Goal: Information Seeking & Learning: Learn about a topic

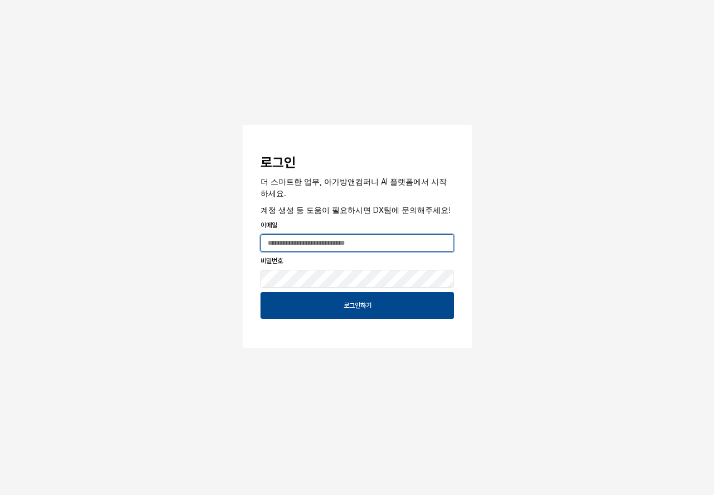
click at [307, 237] on input "App Frame" at bounding box center [357, 243] width 192 height 17
click at [302, 242] on input "App Frame" at bounding box center [357, 243] width 192 height 17
type input "**********"
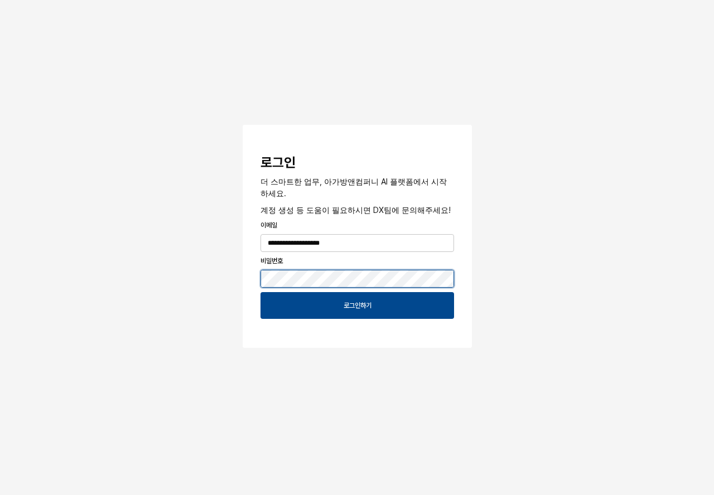
click at [243, 125] on button "App Frame" at bounding box center [247, 126] width 9 height 3
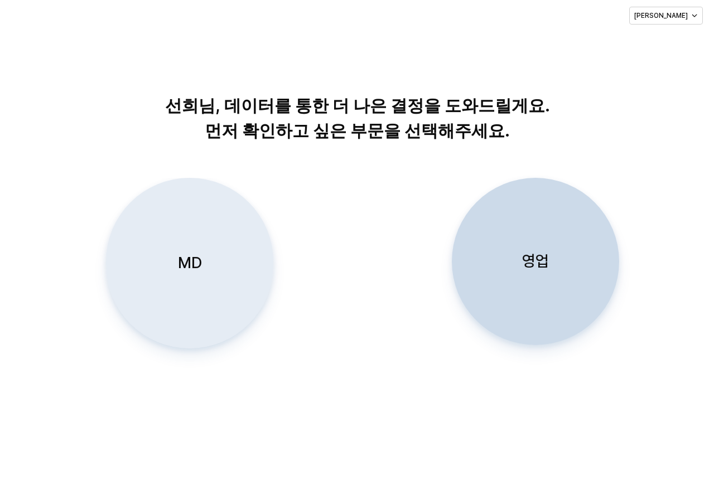
click at [168, 291] on div "MD" at bounding box center [189, 263] width 157 height 170
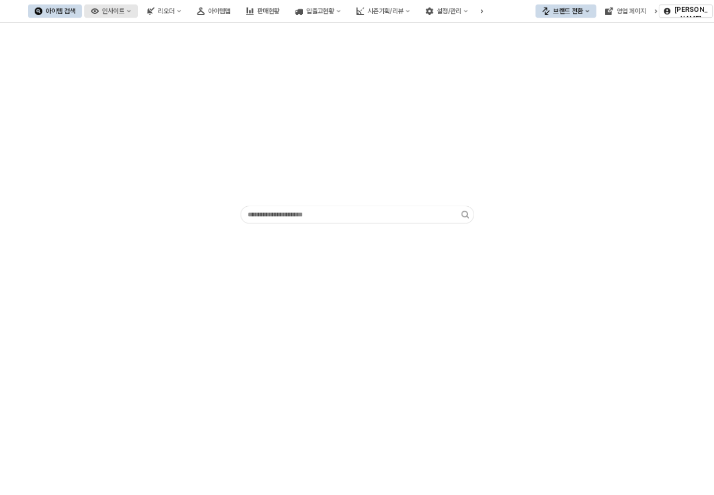
click at [131, 11] on icon "인사이트" at bounding box center [129, 11] width 4 height 2
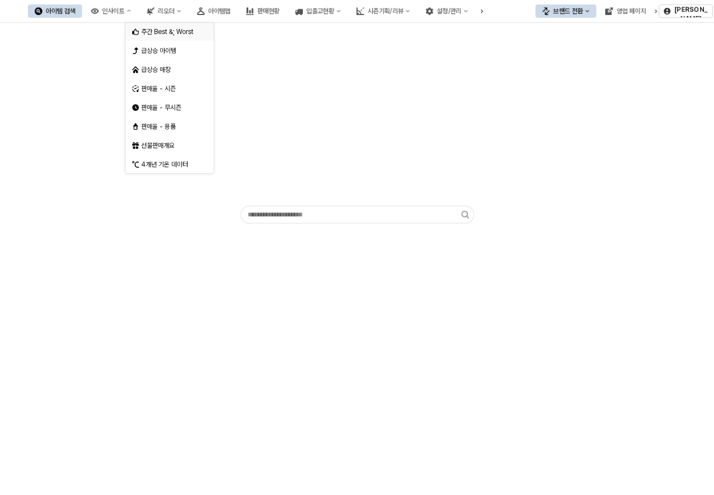
click at [171, 33] on div "주간 Best &; Worst" at bounding box center [170, 31] width 59 height 9
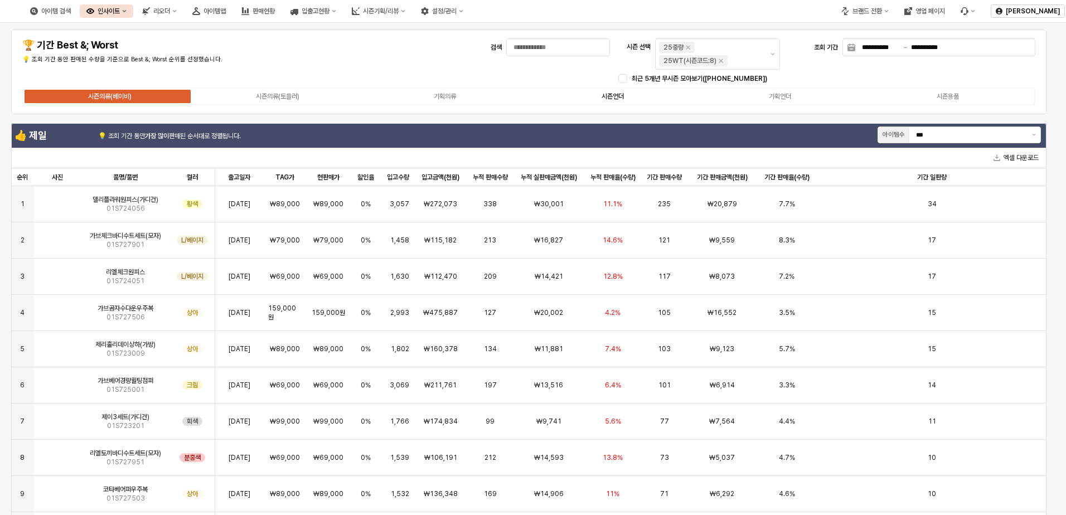
click at [627, 102] on div "시즌의류(베이비) 시즌의류(토들러) 기획의류 시즌언더 기획언더 시즌용품" at bounding box center [528, 97] width 1013 height 18
click at [630, 96] on label "시즌언더" at bounding box center [613, 96] width 168 height 10
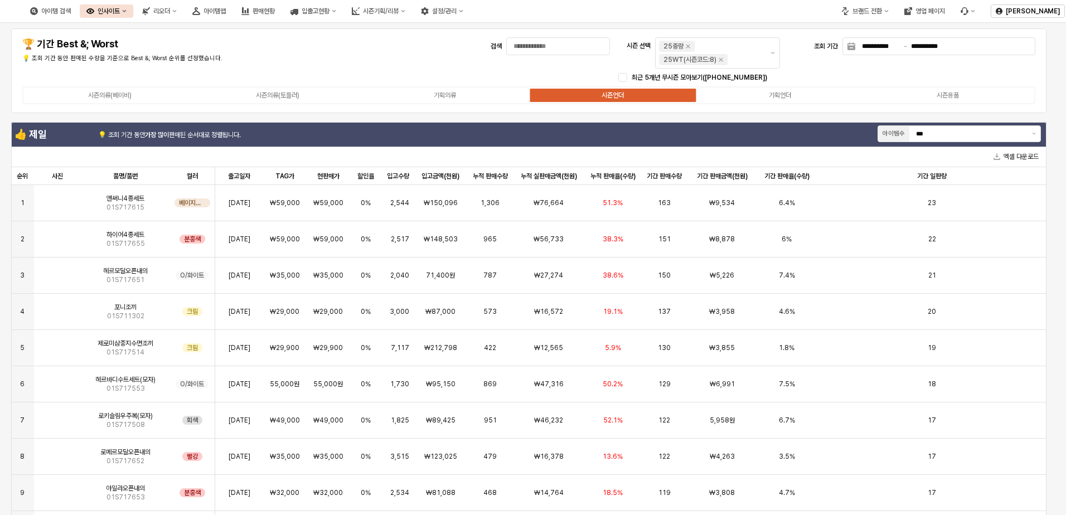
scroll to position [2, 0]
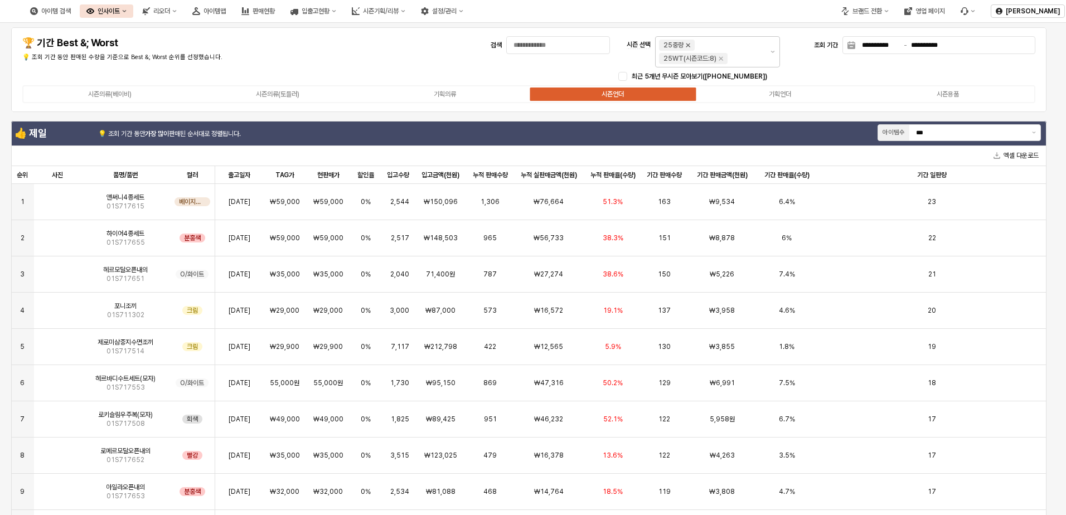
click at [690, 44] on icon "25WT 제거" at bounding box center [688, 45] width 9 height 9
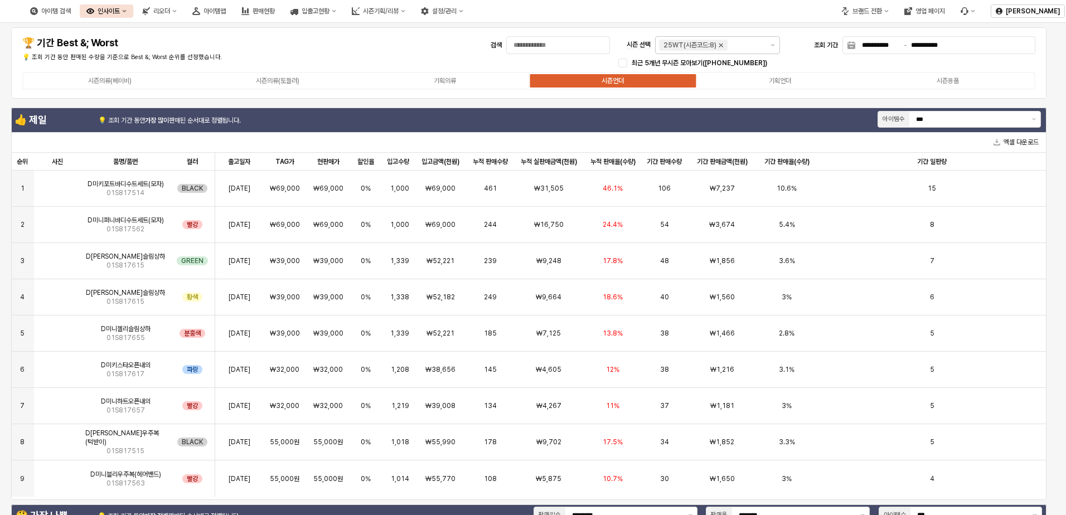
click at [713, 49] on icon "25WT(시즌코드:8) 제거" at bounding box center [721, 45] width 9 height 9
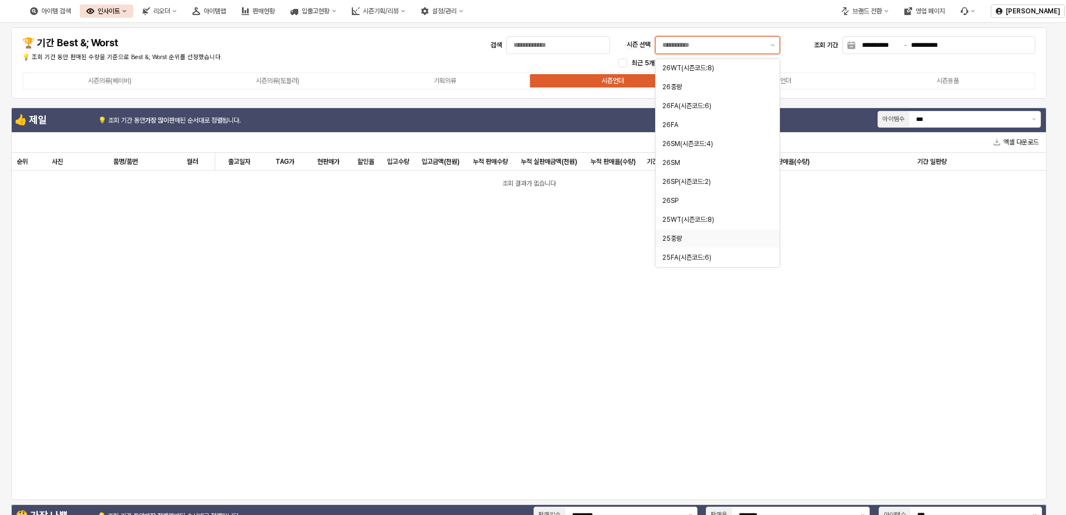
scroll to position [0, 0]
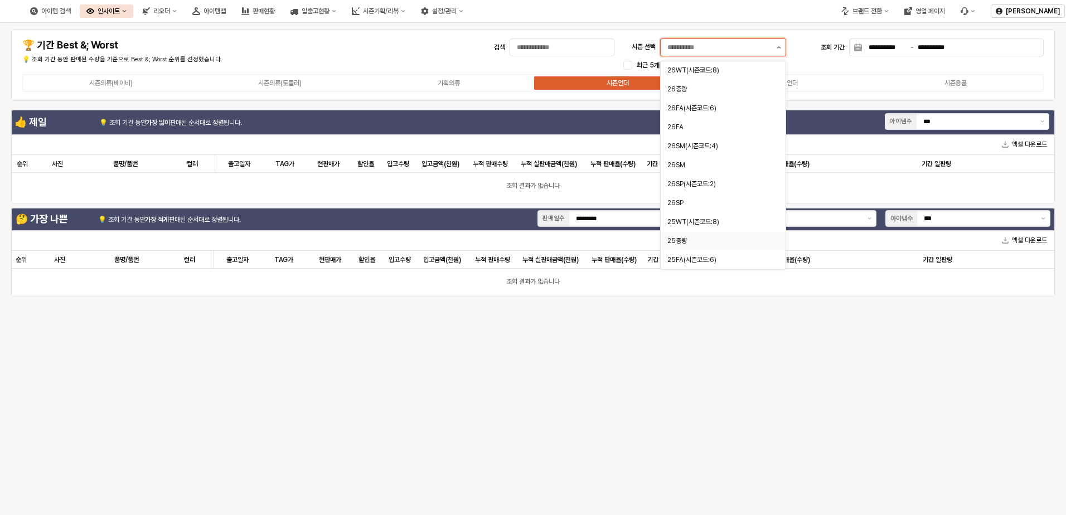
click at [713, 46] on button "제안 사항 표시" at bounding box center [779, 47] width 13 height 17
click at [689, 220] on div "24FA" at bounding box center [720, 222] width 105 height 9
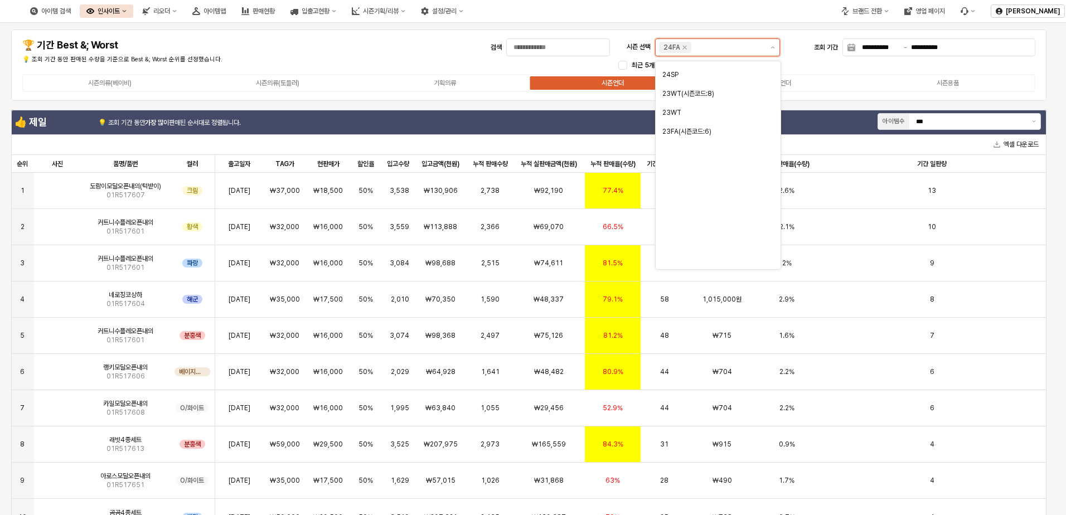
scroll to position [0, 0]
click at [682, 47] on icon "24FA 제거" at bounding box center [684, 47] width 9 height 9
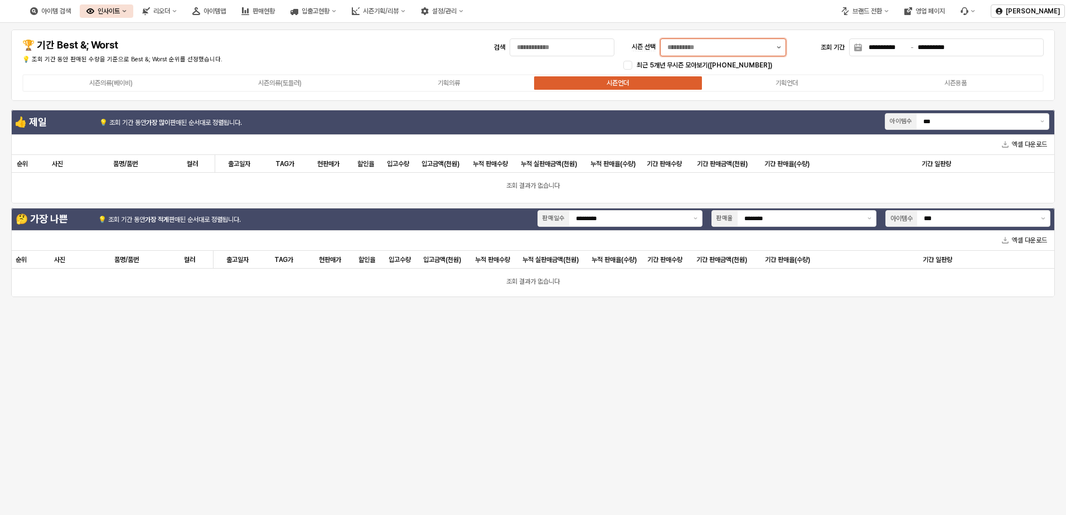
click at [713, 46] on button "제안 사항 표시" at bounding box center [779, 47] width 13 height 17
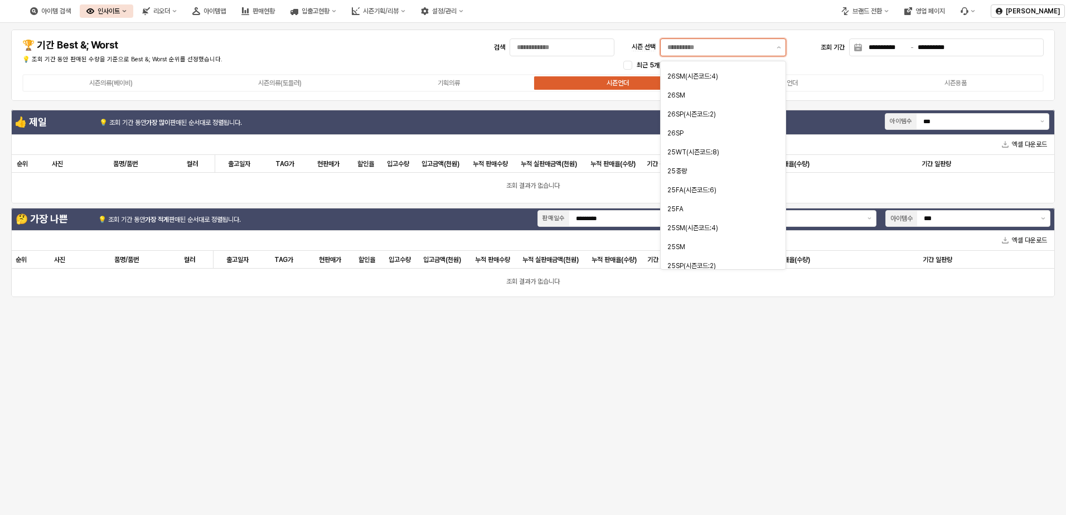
scroll to position [56, 0]
click at [707, 220] on div "25FA" at bounding box center [720, 223] width 105 height 9
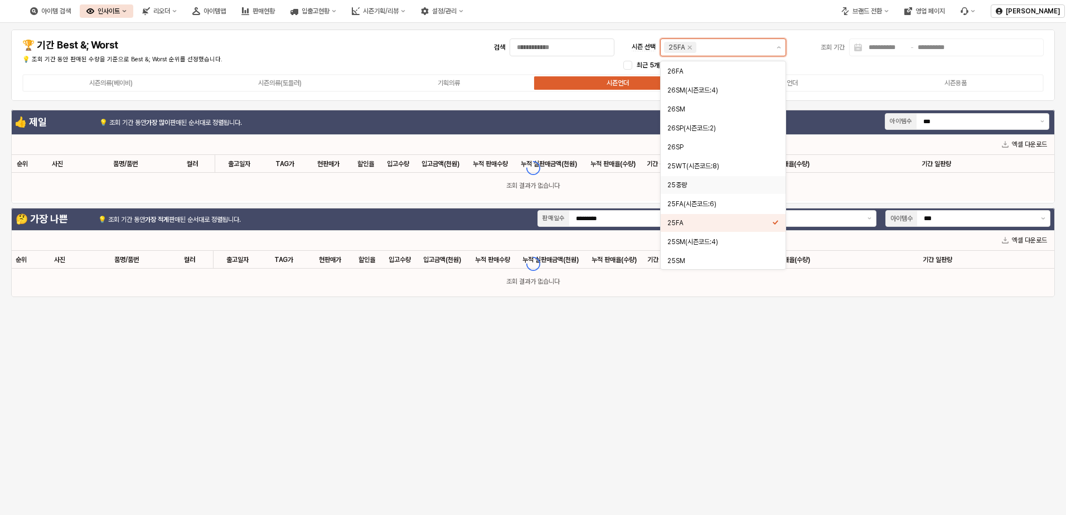
click at [709, 182] on div "25중량" at bounding box center [720, 185] width 105 height 9
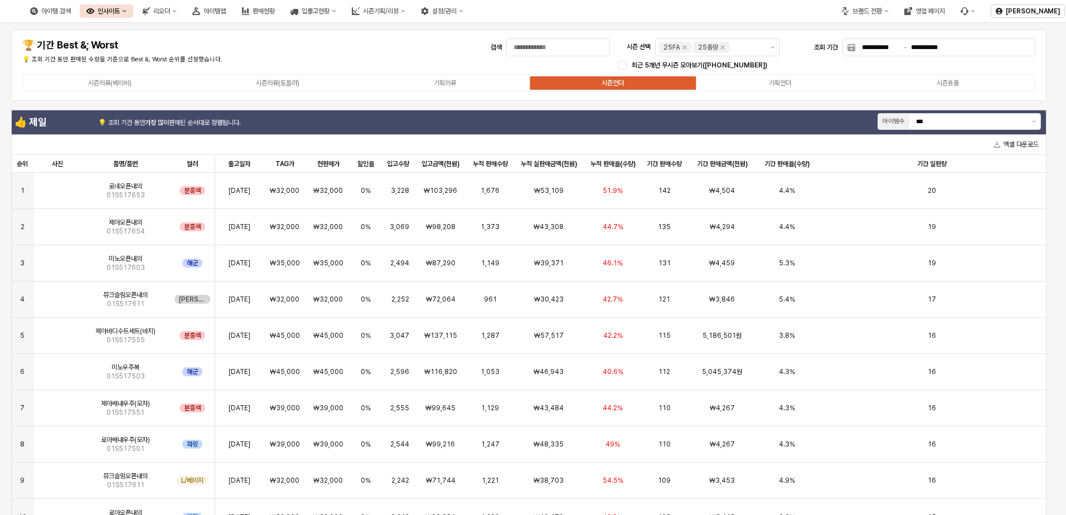
click at [713, 96] on div "**********" at bounding box center [529, 65] width 1036 height 71
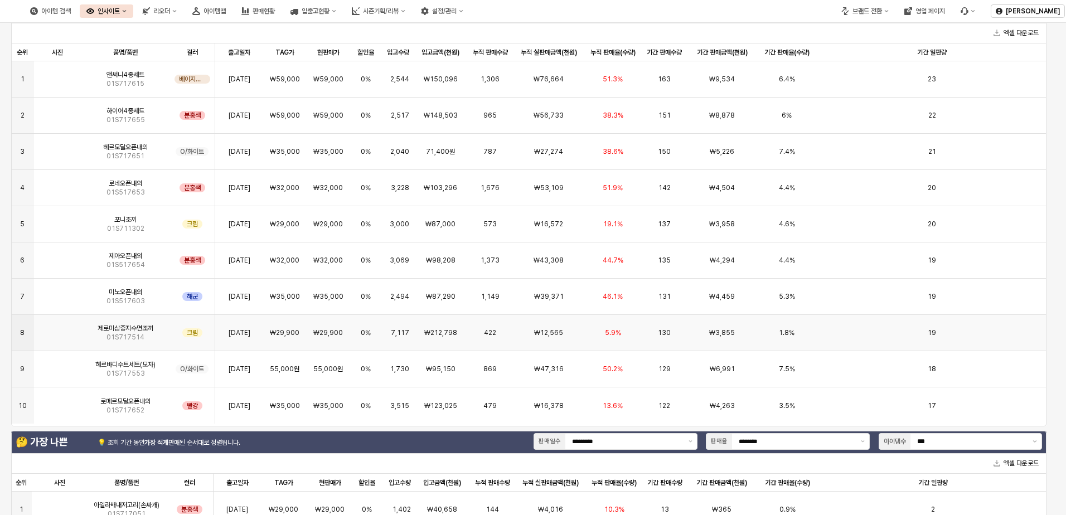
scroll to position [223, 0]
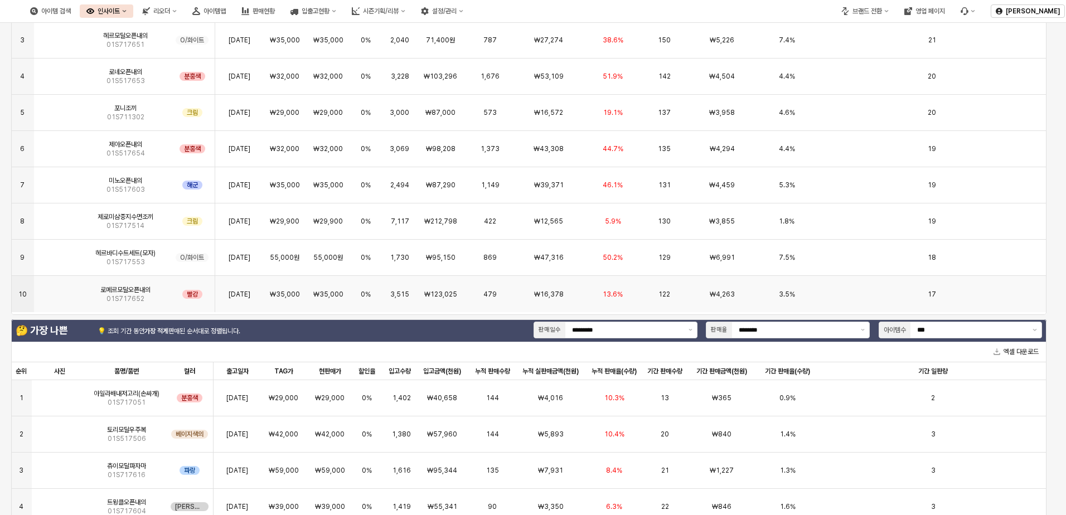
click at [57, 290] on img "앱 프레임" at bounding box center [57, 290] width 0 height 0
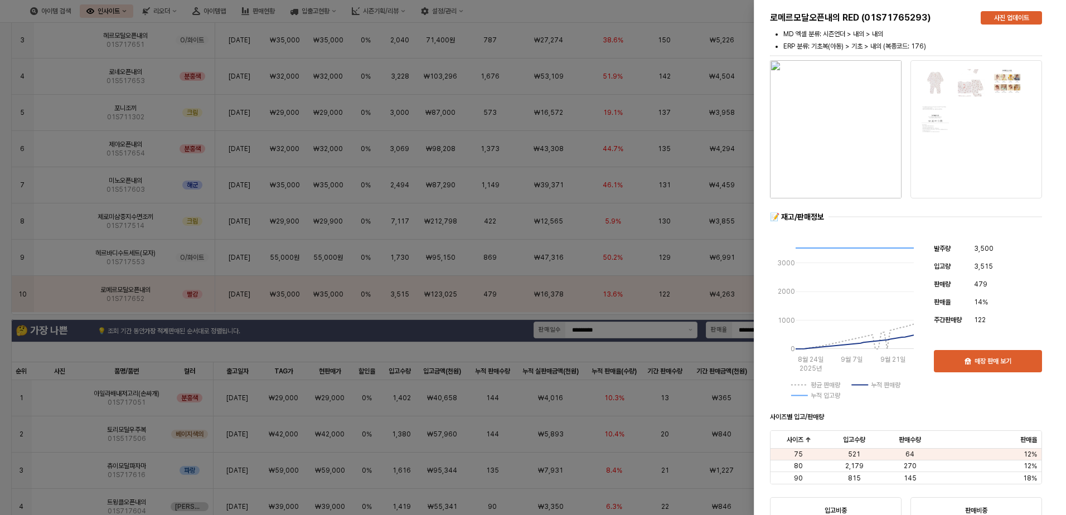
click at [292, 214] on div at bounding box center [533, 257] width 1066 height 515
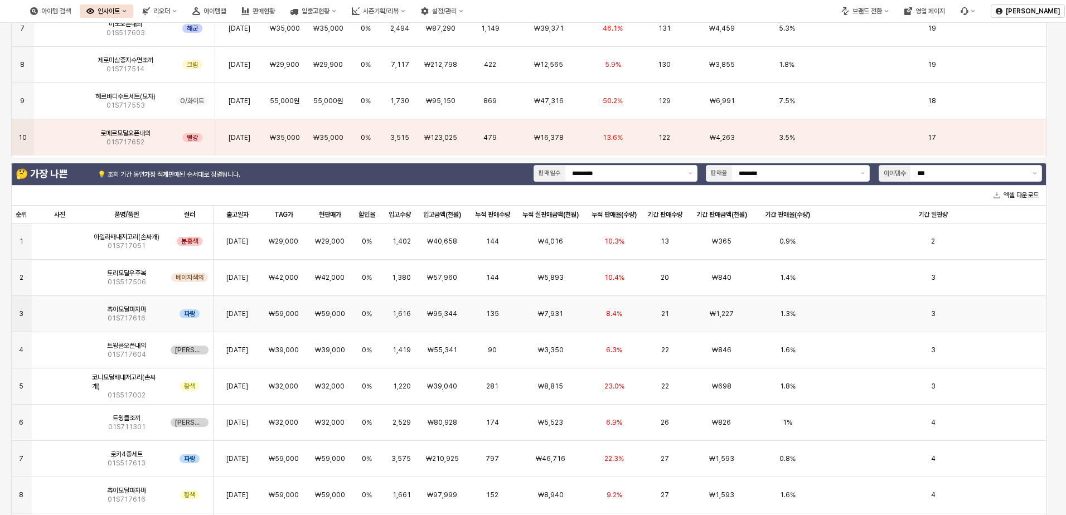
scroll to position [45, 0]
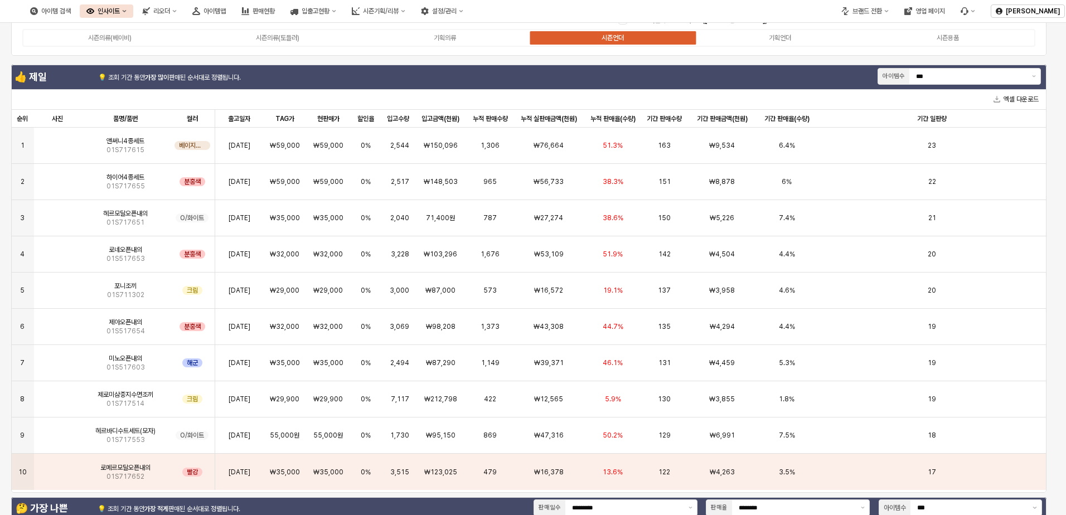
click at [713, 46] on div "시즌의류(베이비) 시즌의류(토들러) 기획의류 시즌언더 기획언더 시즌용품" at bounding box center [528, 38] width 1013 height 18
click at [713, 40] on label "기획언더" at bounding box center [781, 38] width 168 height 10
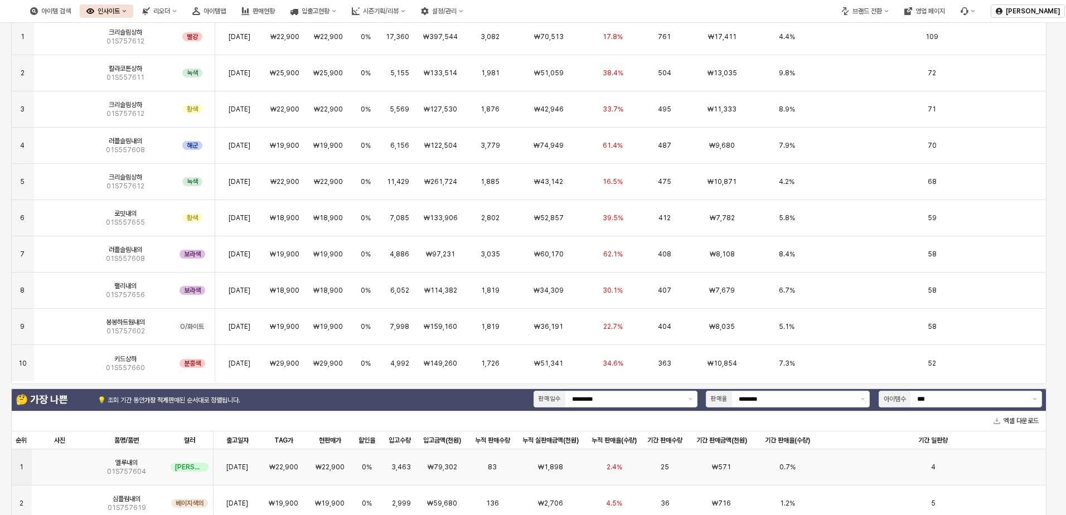
scroll to position [0, 0]
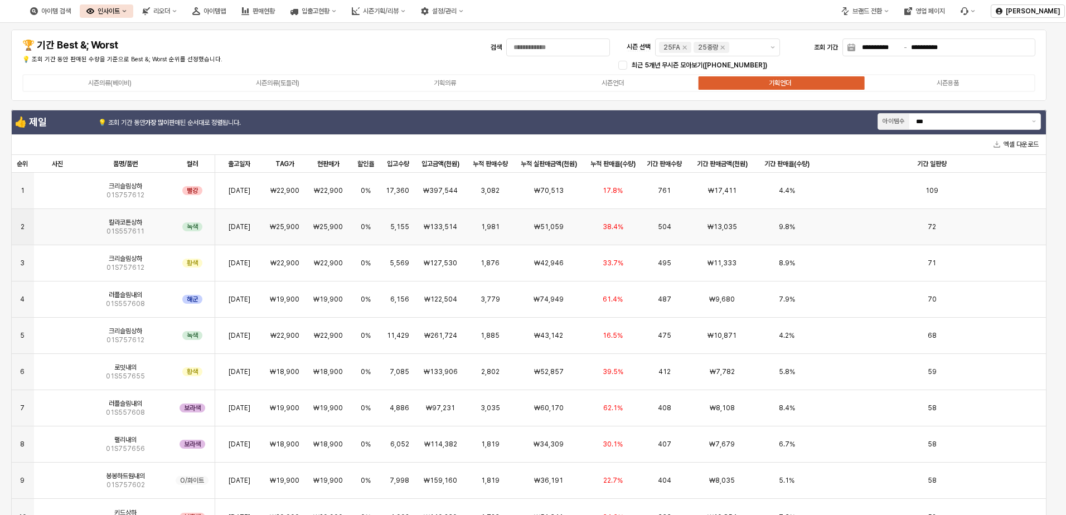
click at [57, 223] on img "앱 프레임" at bounding box center [57, 223] width 0 height 0
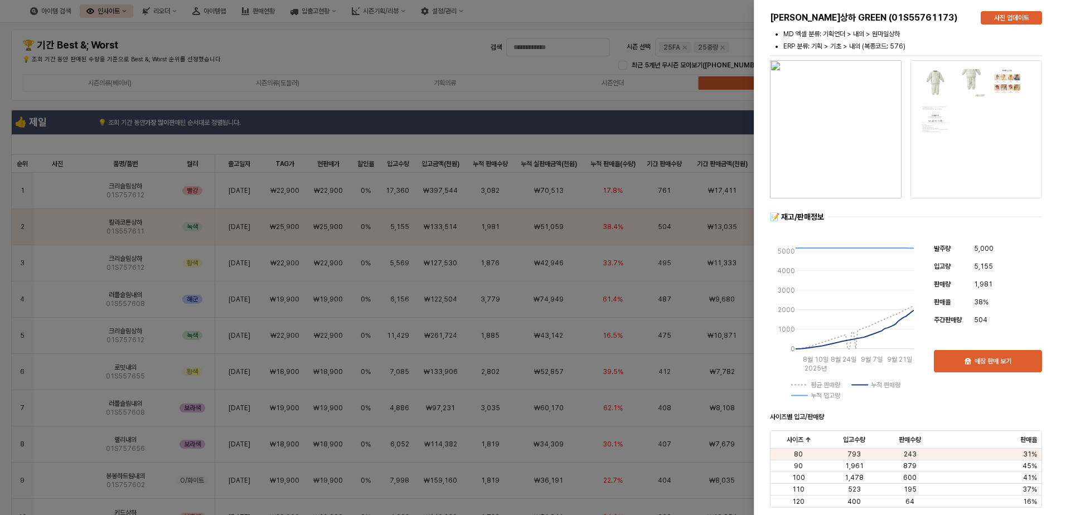
click at [713, 116] on img "button" at bounding box center [836, 129] width 132 height 138
click at [598, 276] on div at bounding box center [533, 257] width 1066 height 515
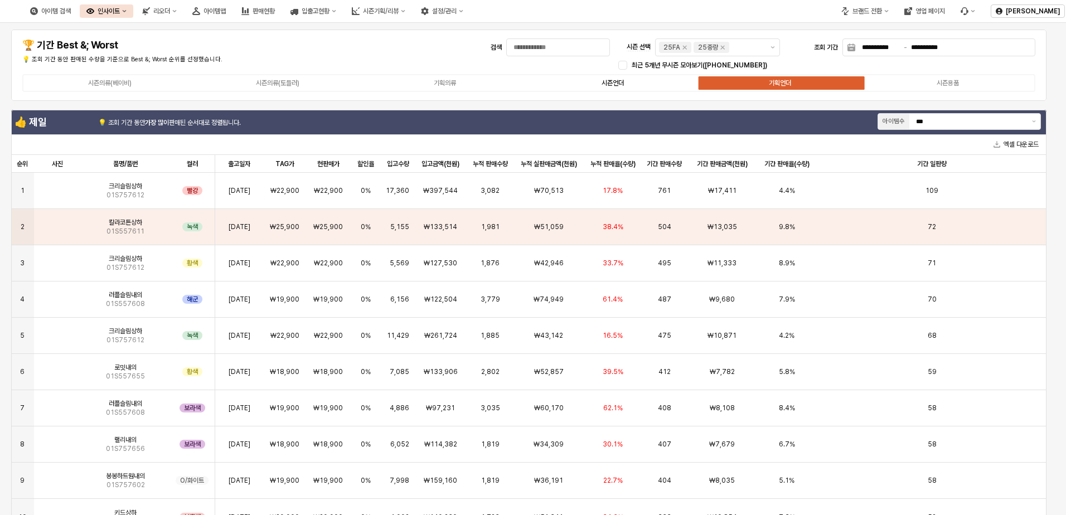
click at [639, 81] on label "시즌언더" at bounding box center [613, 83] width 168 height 10
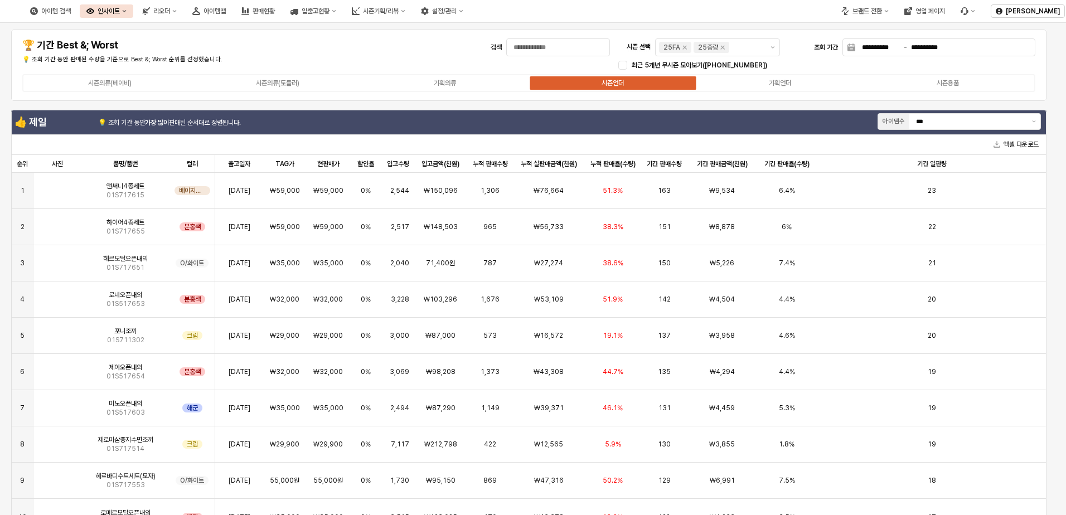
click at [713, 66] on div "최근 5개년 무시즌 모아보기(2021 ~ 2025)" at bounding box center [834, 65] width 404 height 9
click at [94, 11] on icon "인사이트" at bounding box center [90, 11] width 8 height 6
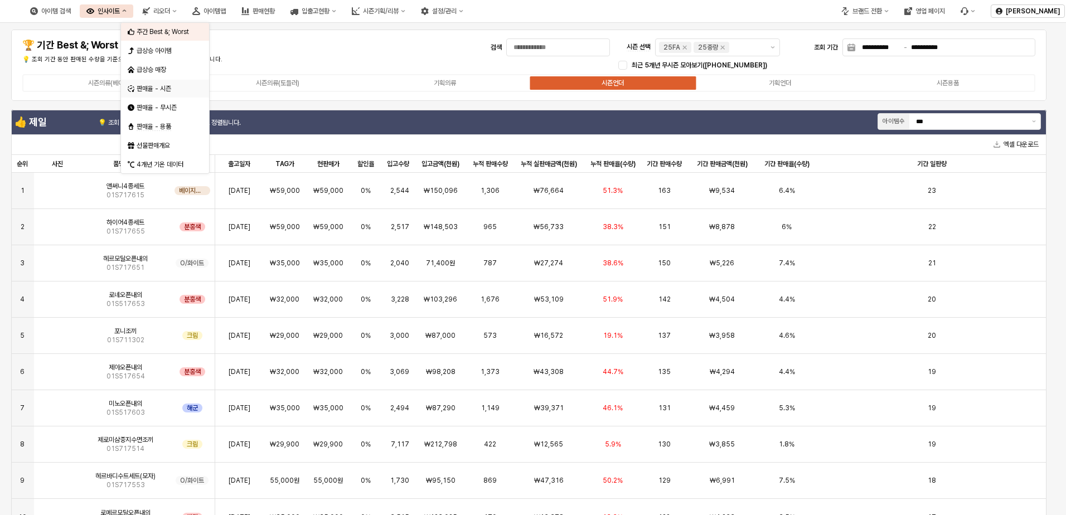
click at [178, 86] on div "판매율 - 시즌" at bounding box center [166, 88] width 59 height 9
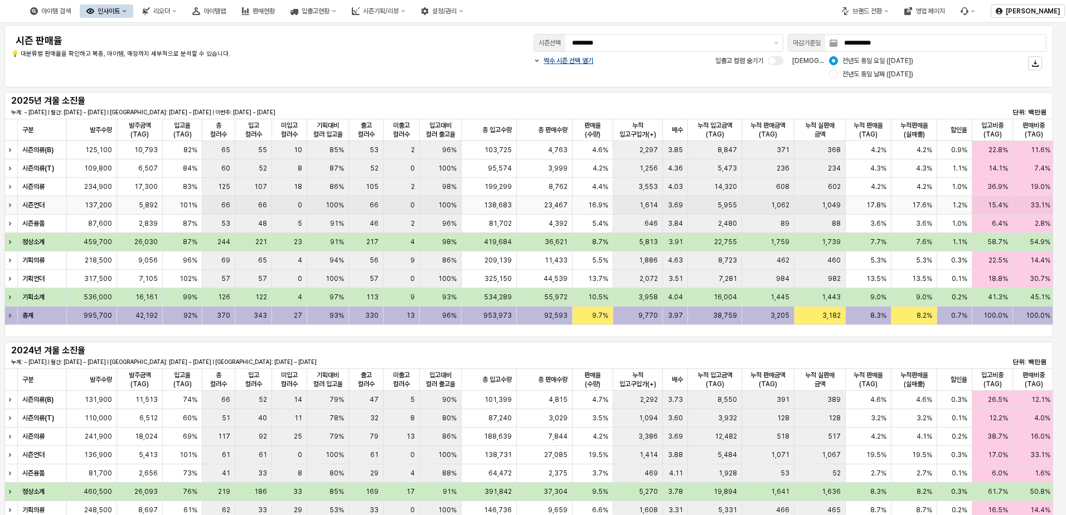
click at [713, 205] on div "17.8%" at bounding box center [869, 205] width 46 height 18
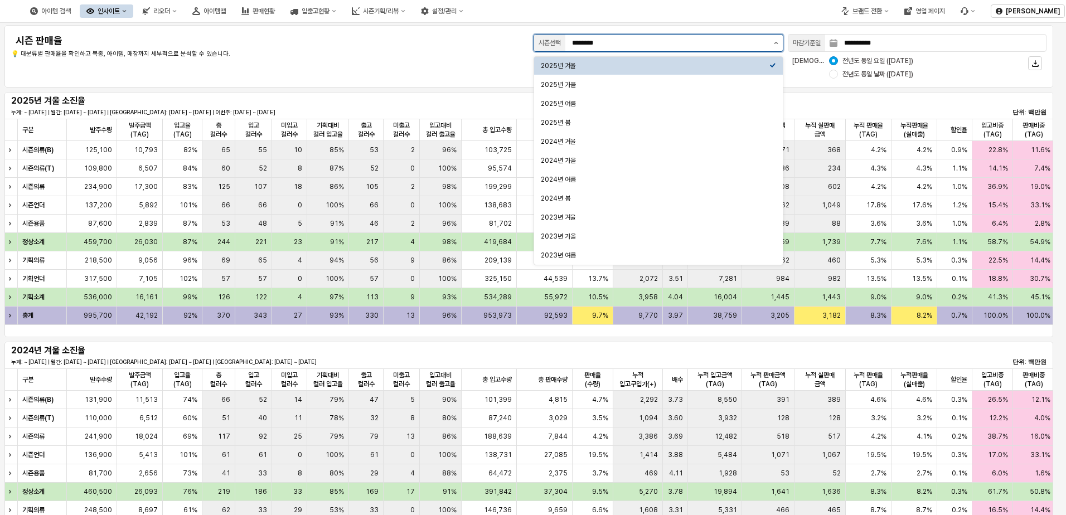
click at [713, 40] on button "제안 사항 표시" at bounding box center [776, 43] width 13 height 17
click at [713, 80] on div "2025년 가을" at bounding box center [655, 84] width 229 height 9
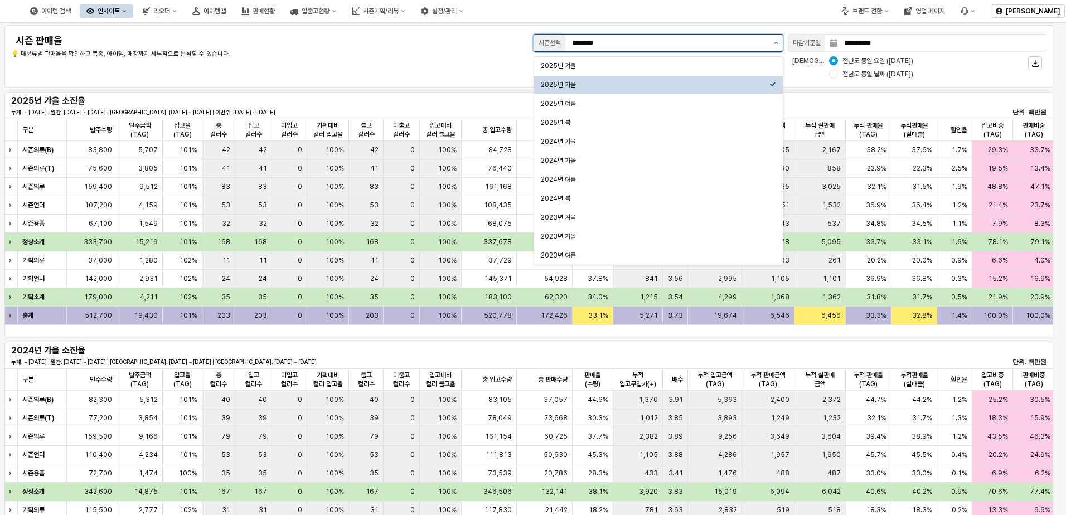
click at [713, 46] on button "제안 사항 표시" at bounding box center [776, 43] width 13 height 17
click at [625, 110] on div "2025년 여름" at bounding box center [658, 104] width 249 height 18
type input "********"
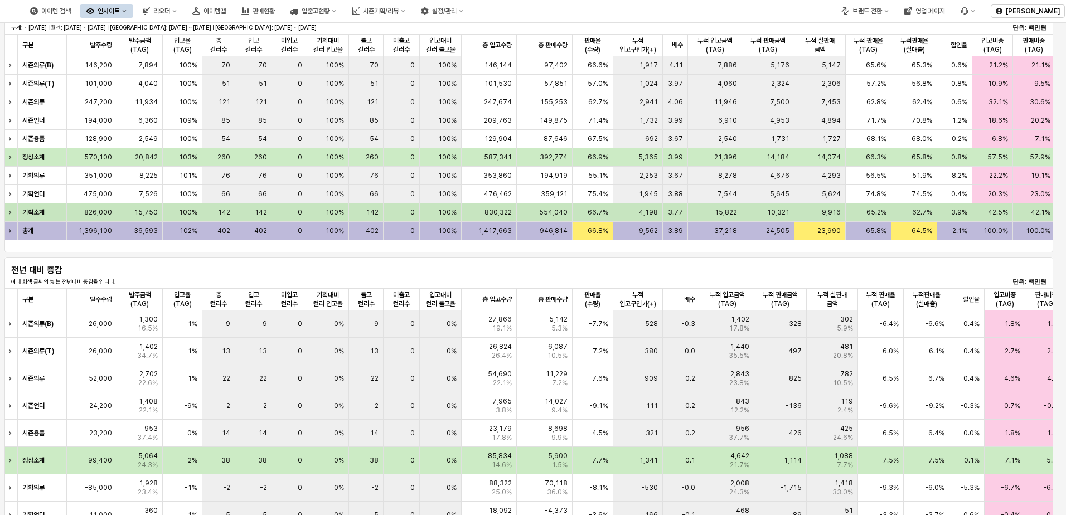
scroll to position [549, 0]
